Goal: Check status: Check status

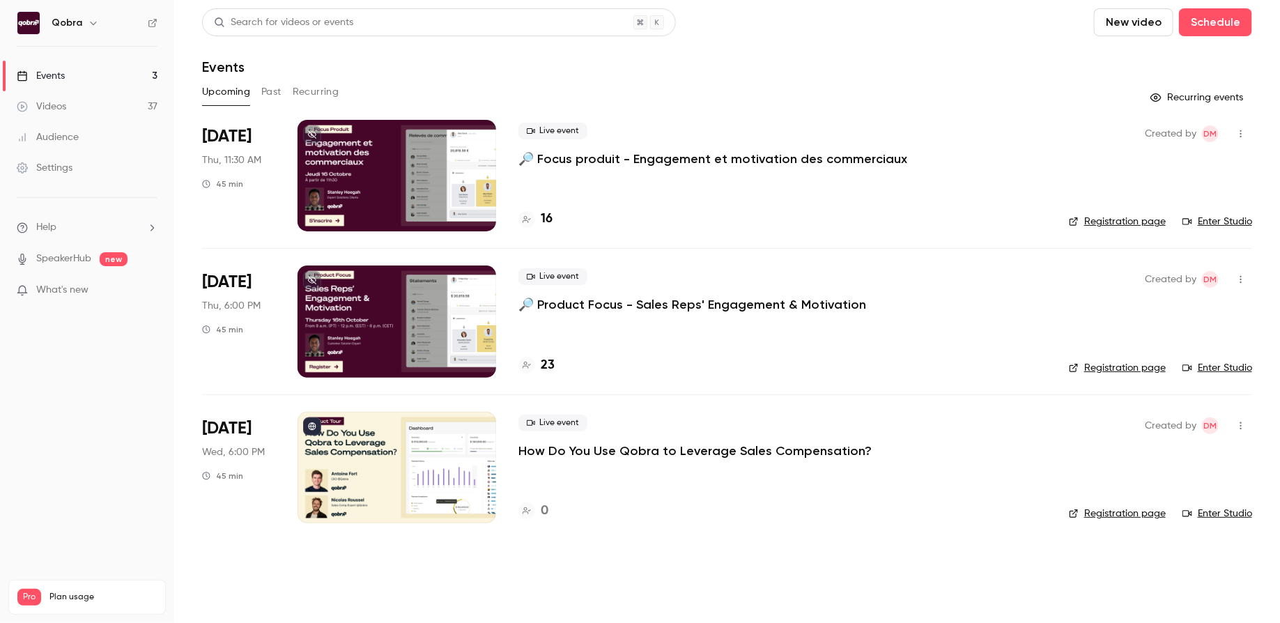
click at [538, 366] on div "23" at bounding box center [536, 365] width 36 height 19
click at [539, 217] on div "16" at bounding box center [535, 219] width 34 height 19
